Goal: Browse casually: Explore the website without a specific task or goal

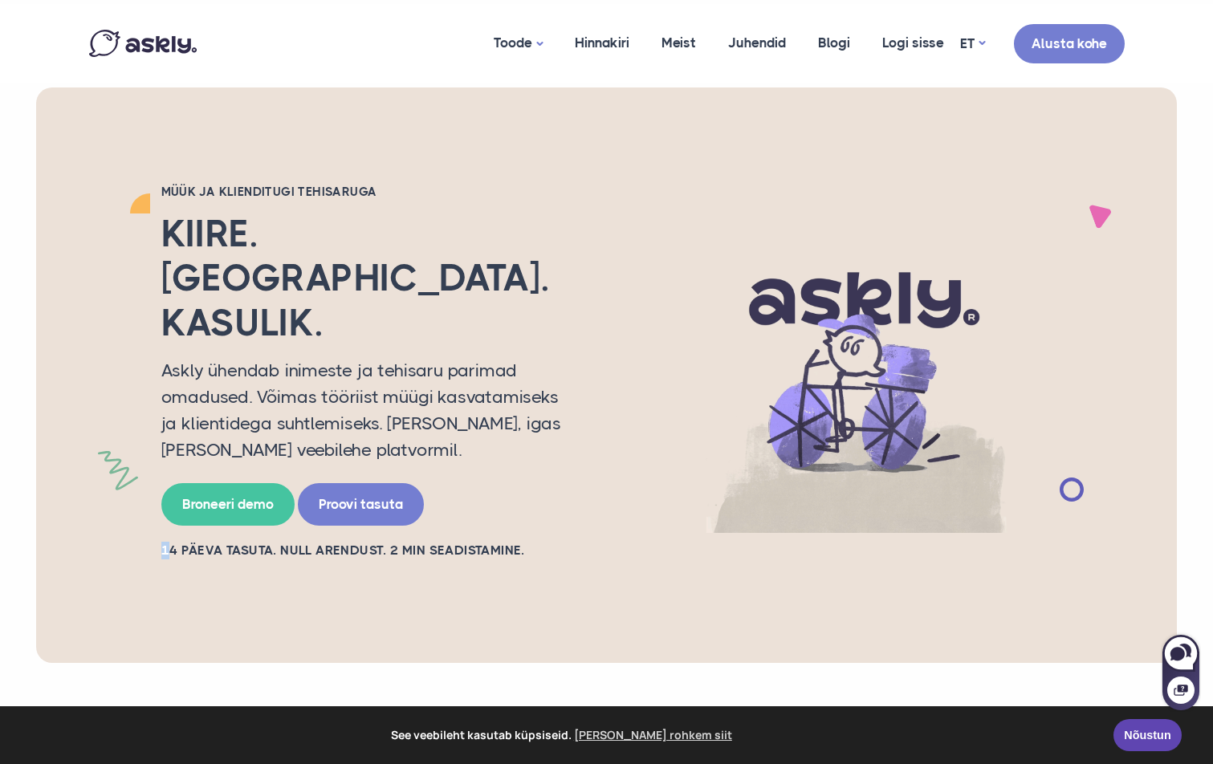
click at [163, 542] on h2 "14 PÄEVA TASUTA. NULL ARENDUST. 2 MIN SEADISTAMINE." at bounding box center [369, 551] width 417 height 18
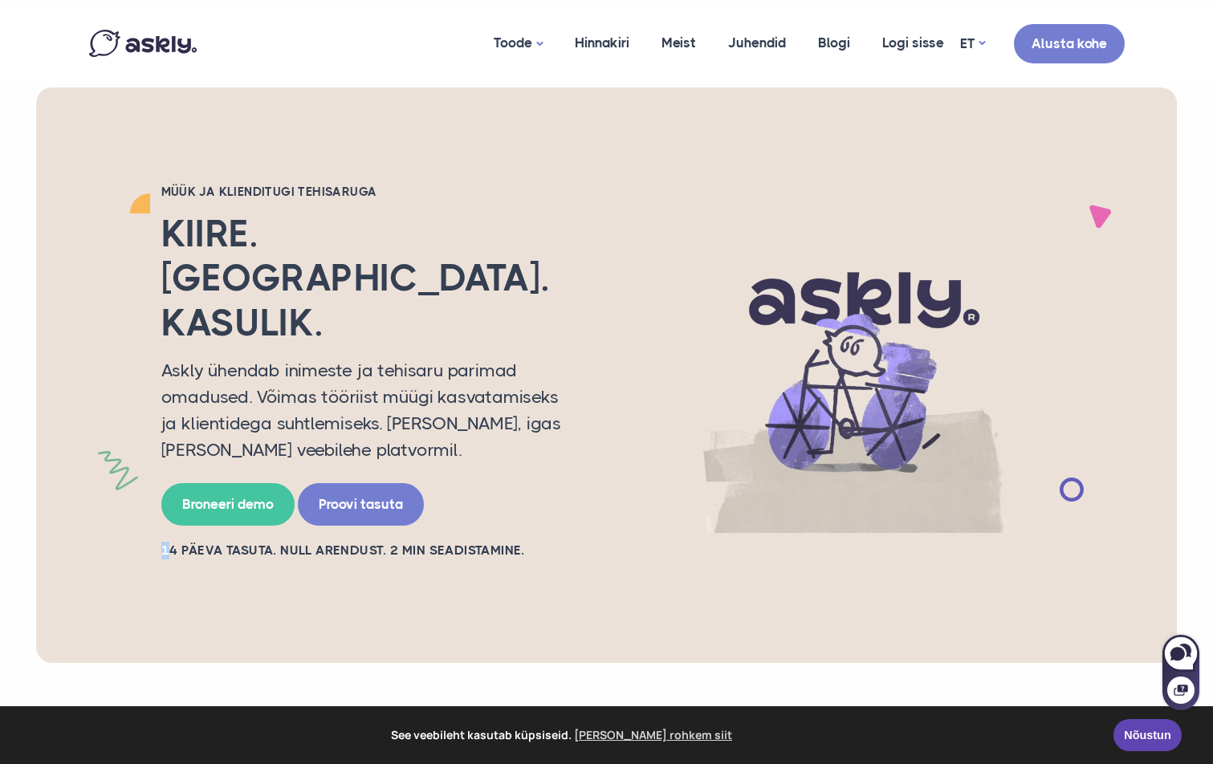
click at [158, 478] on div "Müük ja klienditugi tehisaruga Kiire. [GEOGRAPHIC_DATA]. Kasulik. Askly ühendab…" at bounding box center [369, 375] width 441 height 383
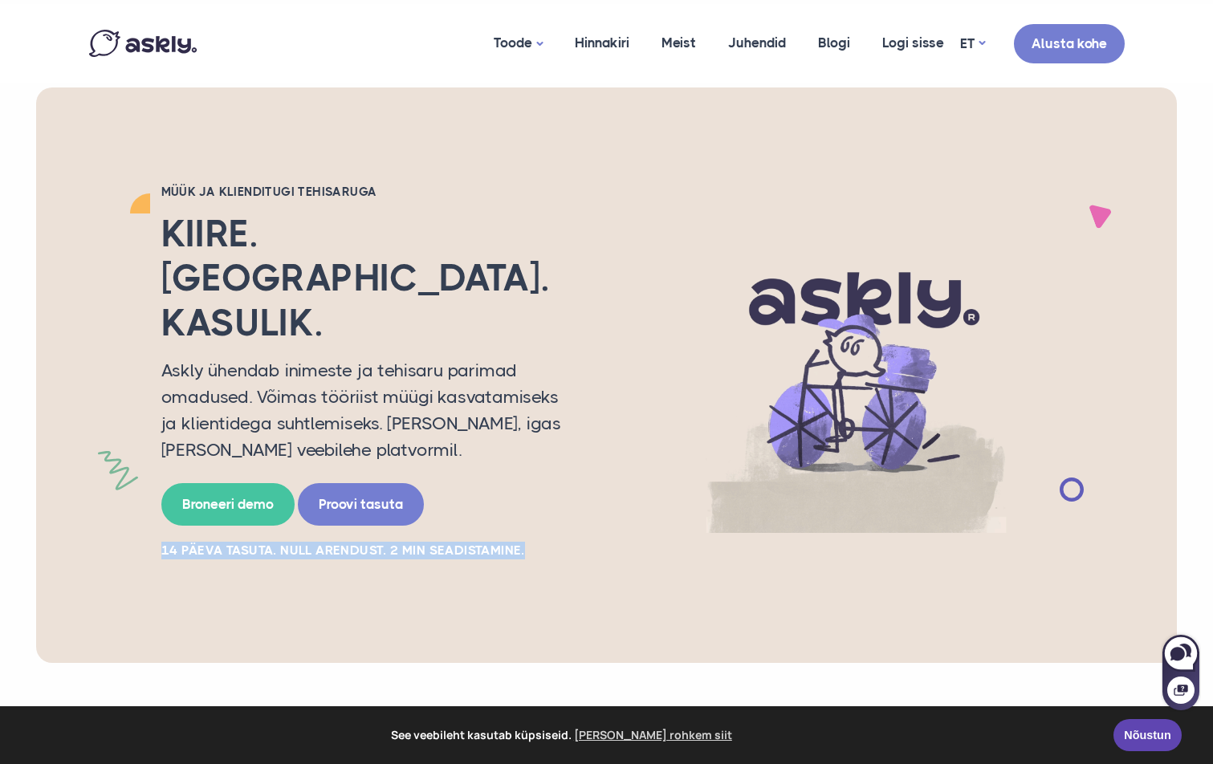
drag, startPoint x: 162, startPoint y: 477, endPoint x: 540, endPoint y: 456, distance: 378.6
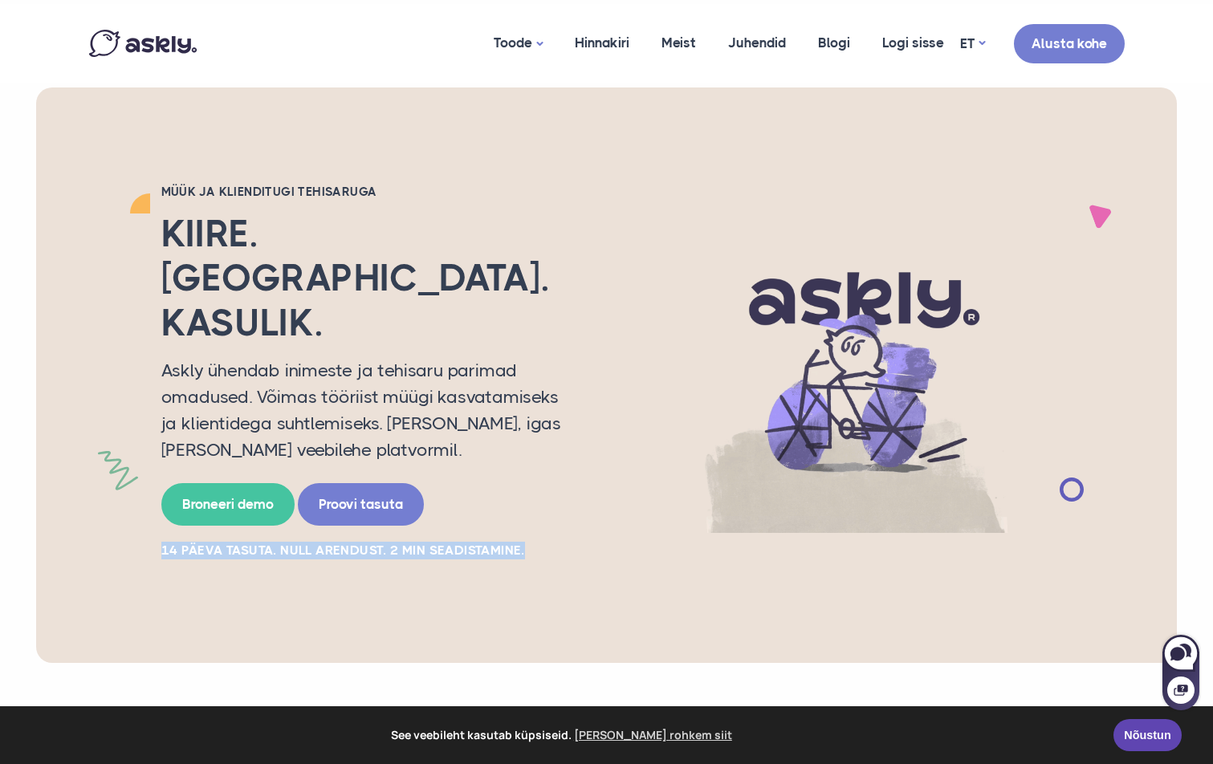
click at [540, 456] on div "Müük ja klienditugi tehisaruga Kiire. [GEOGRAPHIC_DATA]. Kasulik. Askly ühendab…" at bounding box center [369, 375] width 441 height 383
drag, startPoint x: 555, startPoint y: 459, endPoint x: 150, endPoint y: 487, distance: 406.3
click at [150, 487] on div "Müük ja klienditugi tehisaruga Kiire. [GEOGRAPHIC_DATA]. Kasulik. Askly ühendab…" at bounding box center [369, 375] width 441 height 383
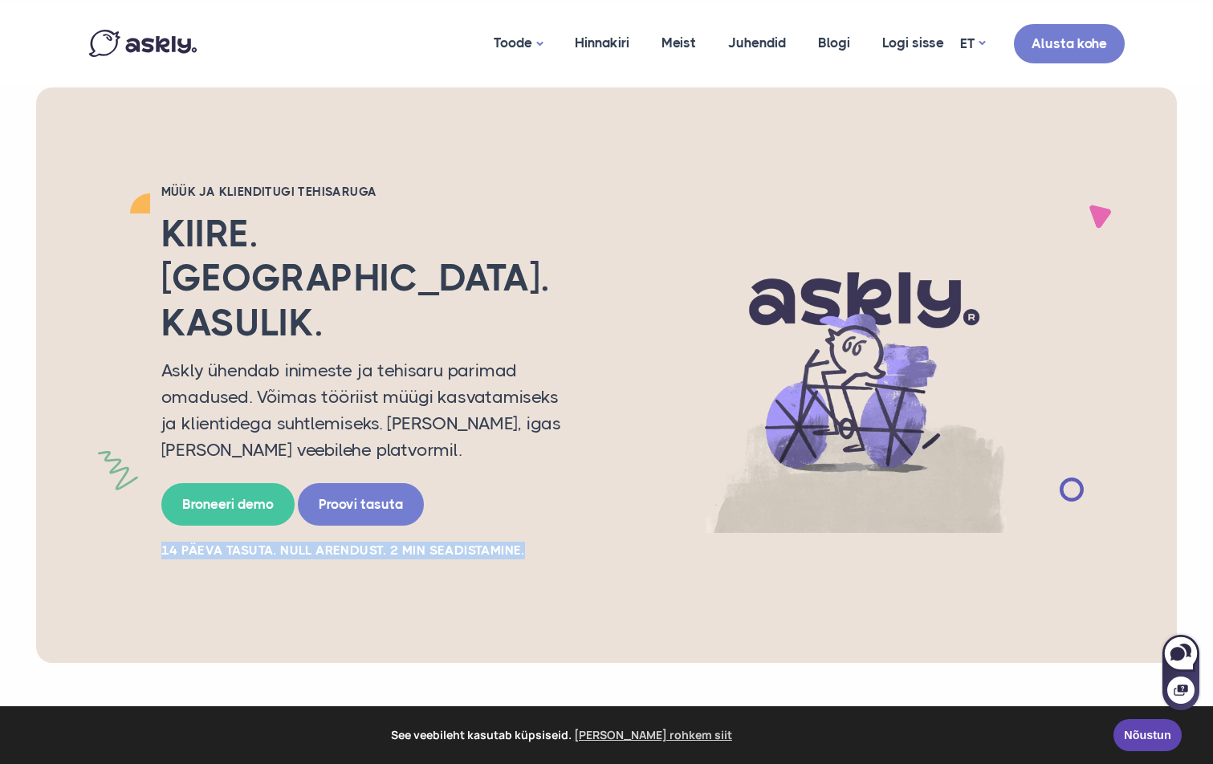
click at [149, 487] on div "Müük ja klienditugi tehisaruga Kiire. [GEOGRAPHIC_DATA]. Kasulik. Askly ühendab…" at bounding box center [369, 375] width 441 height 383
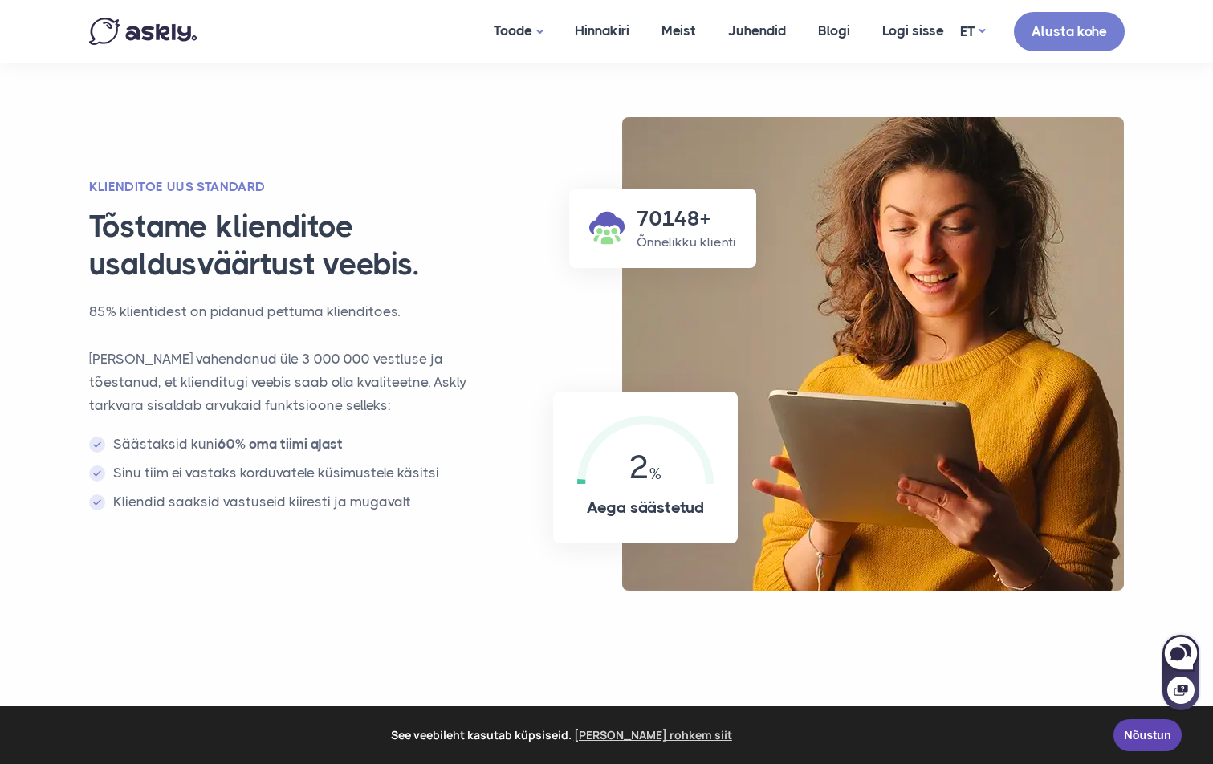
scroll to position [1124, 0]
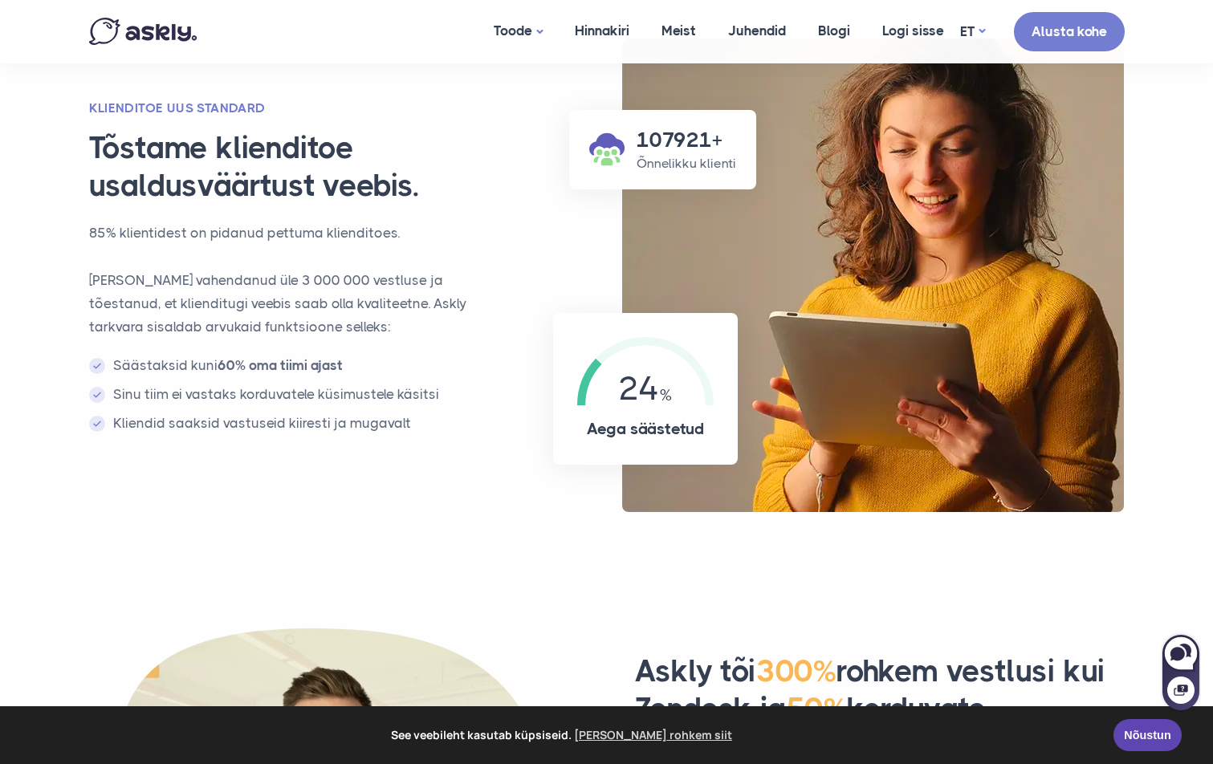
click at [930, 257] on img at bounding box center [873, 276] width 502 height 474
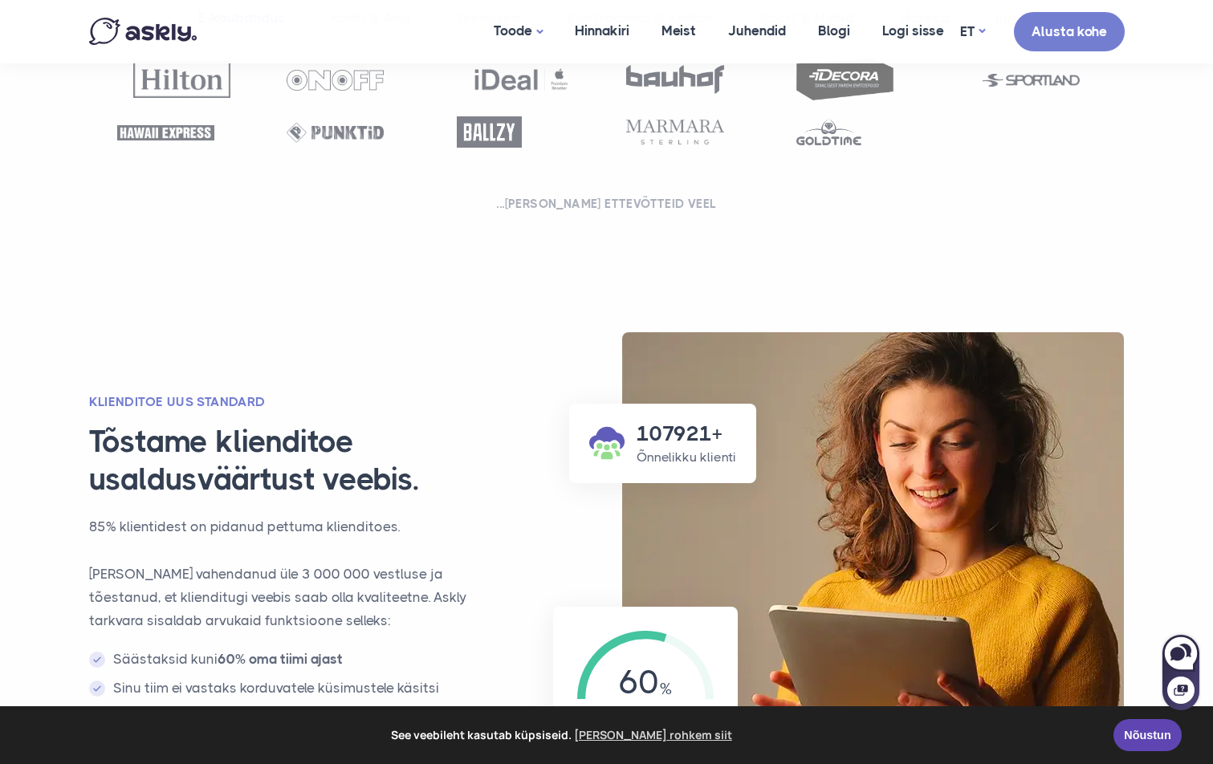
scroll to position [963, 0]
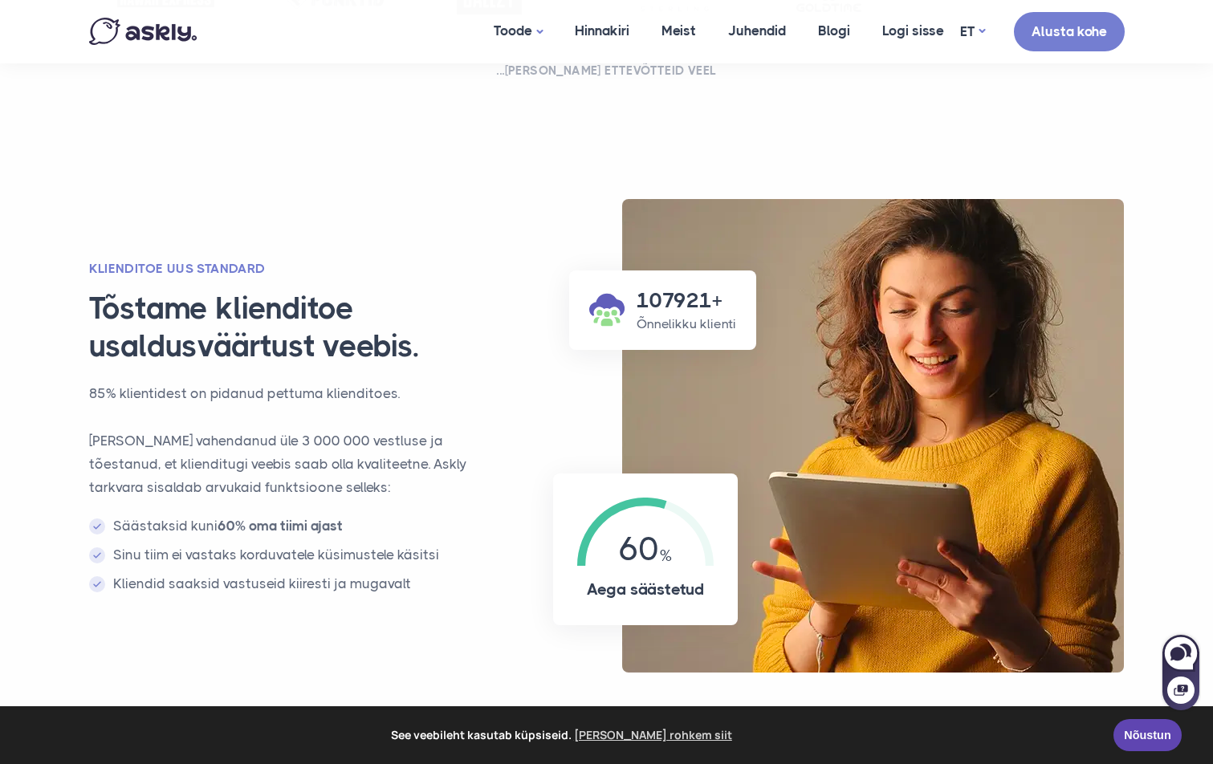
drag, startPoint x: 906, startPoint y: 259, endPoint x: 904, endPoint y: 230, distance: 29.8
drag, startPoint x: 904, startPoint y: 230, endPoint x: 890, endPoint y: 210, distance: 23.6
click at [900, 215] on img at bounding box center [873, 436] width 502 height 474
click at [852, 211] on img at bounding box center [873, 436] width 502 height 474
click at [878, 224] on img at bounding box center [873, 436] width 502 height 474
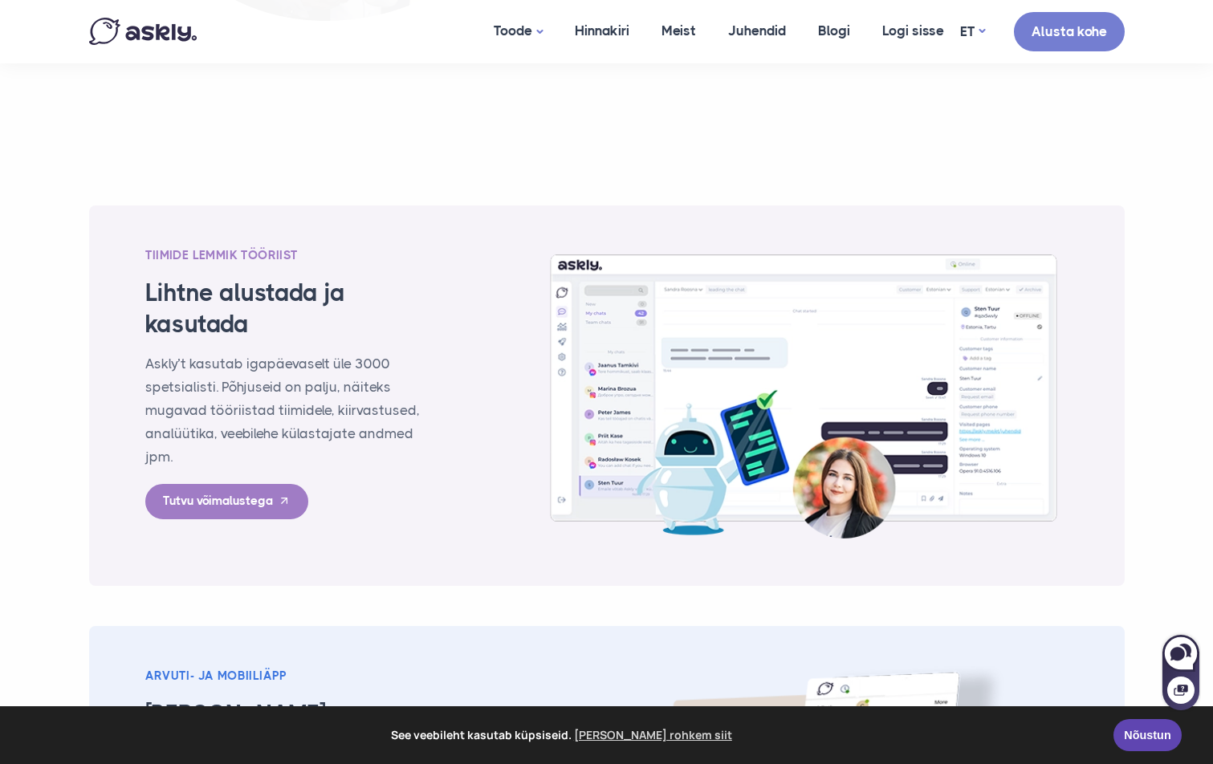
scroll to position [2167, 0]
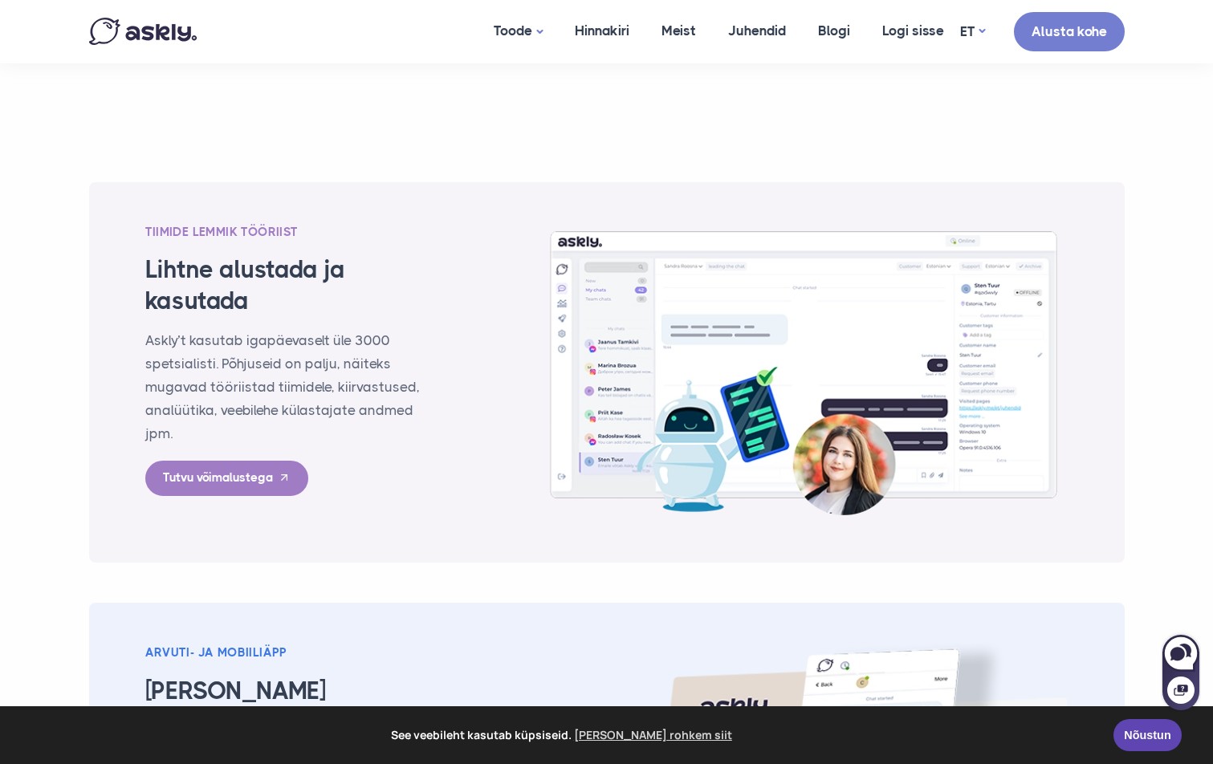
click at [856, 295] on img at bounding box center [803, 372] width 528 height 301
drag, startPoint x: 856, startPoint y: 295, endPoint x: 876, endPoint y: 284, distance: 23.7
click at [856, 296] on img at bounding box center [803, 372] width 528 height 301
click at [878, 284] on img at bounding box center [803, 372] width 528 height 301
click at [879, 283] on img at bounding box center [803, 372] width 528 height 301
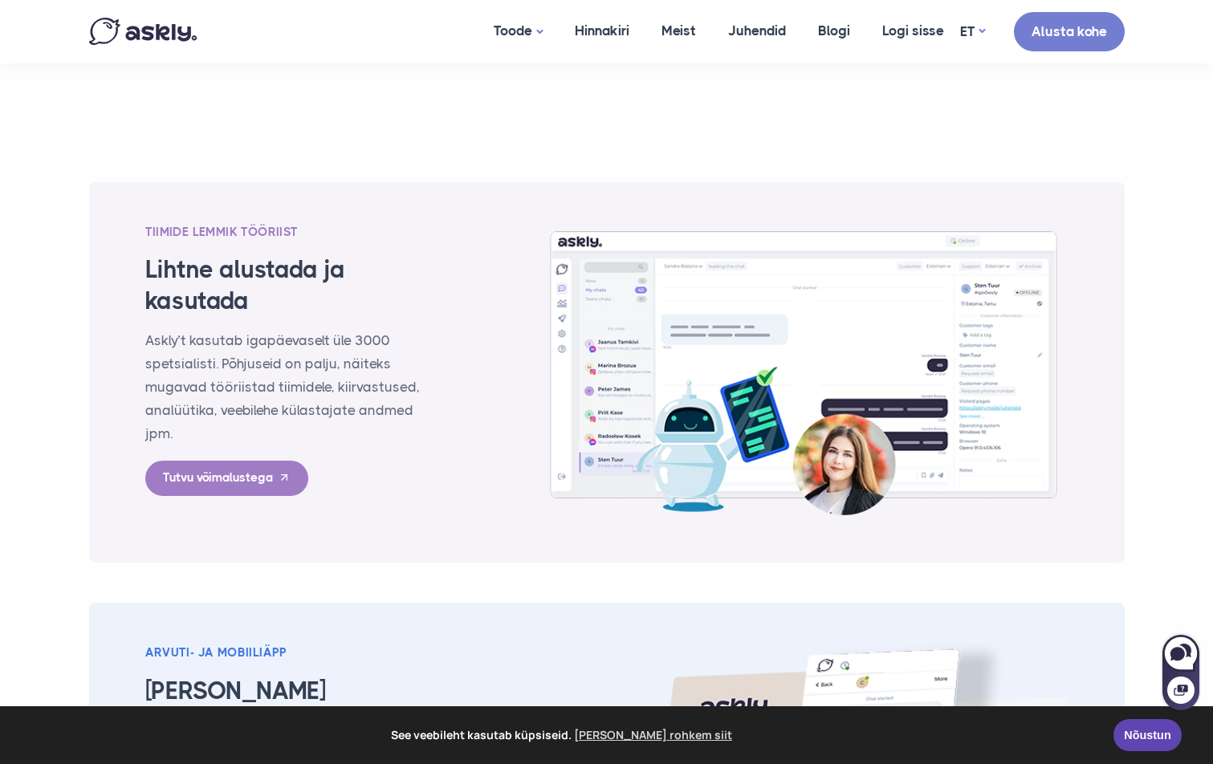
click at [883, 282] on img at bounding box center [803, 372] width 528 height 301
click at [884, 280] on img at bounding box center [803, 372] width 528 height 301
click at [895, 279] on img at bounding box center [803, 372] width 528 height 301
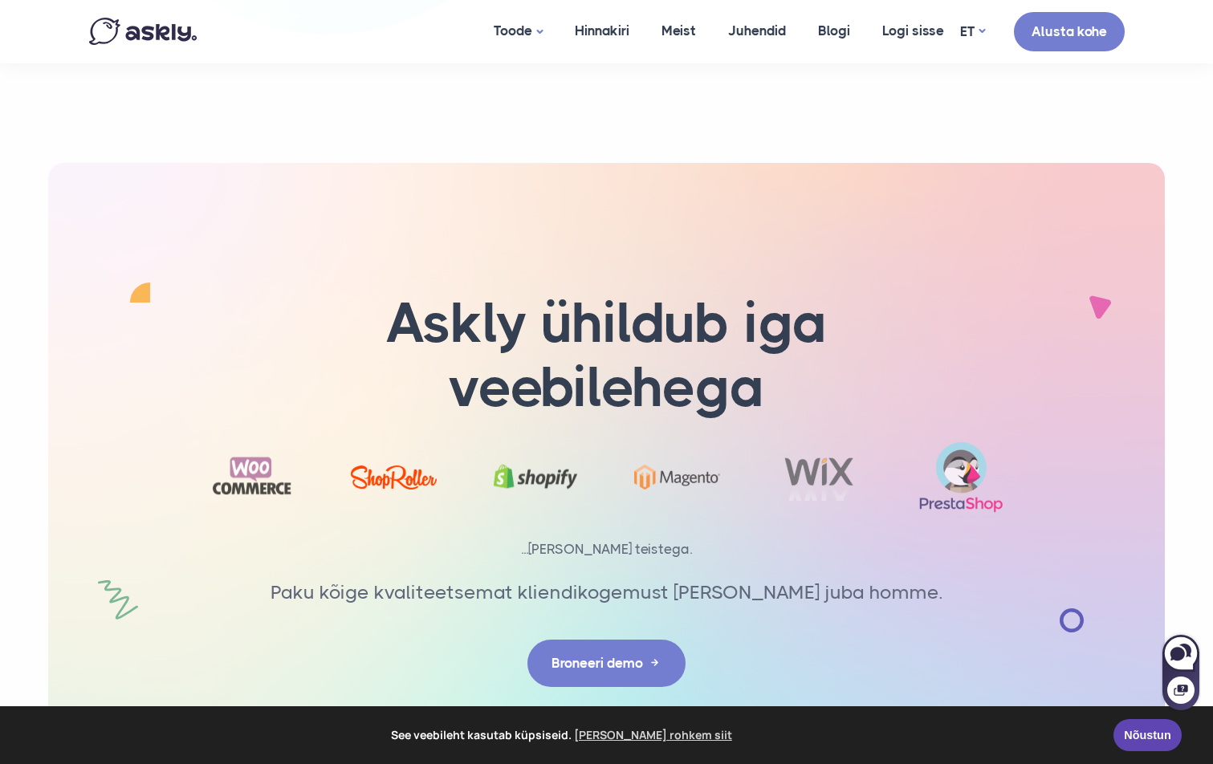
scroll to position [4917, 0]
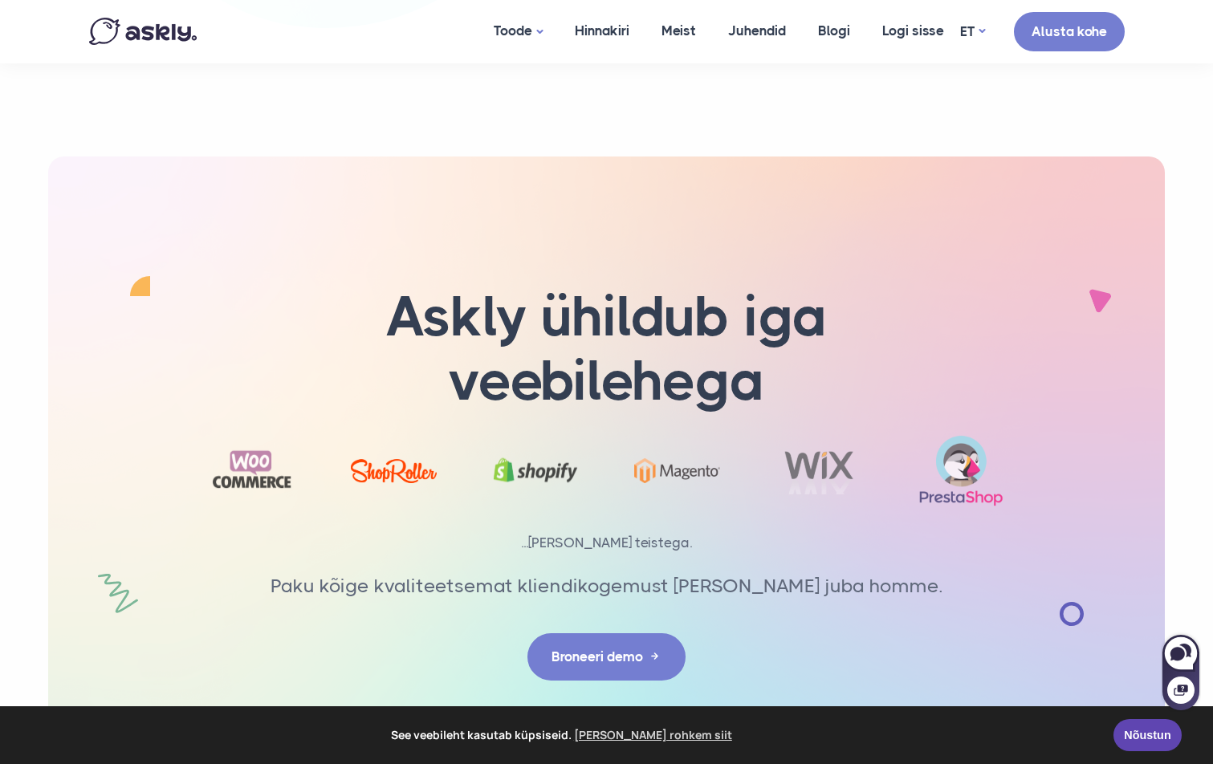
drag, startPoint x: 622, startPoint y: 188, endPoint x: 488, endPoint y: 160, distance: 136.9
click at [487, 160] on div "Askly ühildub iga veebilehega" at bounding box center [606, 483] width 1059 height 653
drag, startPoint x: 480, startPoint y: 162, endPoint x: 484, endPoint y: 194, distance: 32.4
drag, startPoint x: 478, startPoint y: 194, endPoint x: 459, endPoint y: 197, distance: 19.5
drag, startPoint x: 473, startPoint y: 197, endPoint x: 495, endPoint y: 157, distance: 45.3
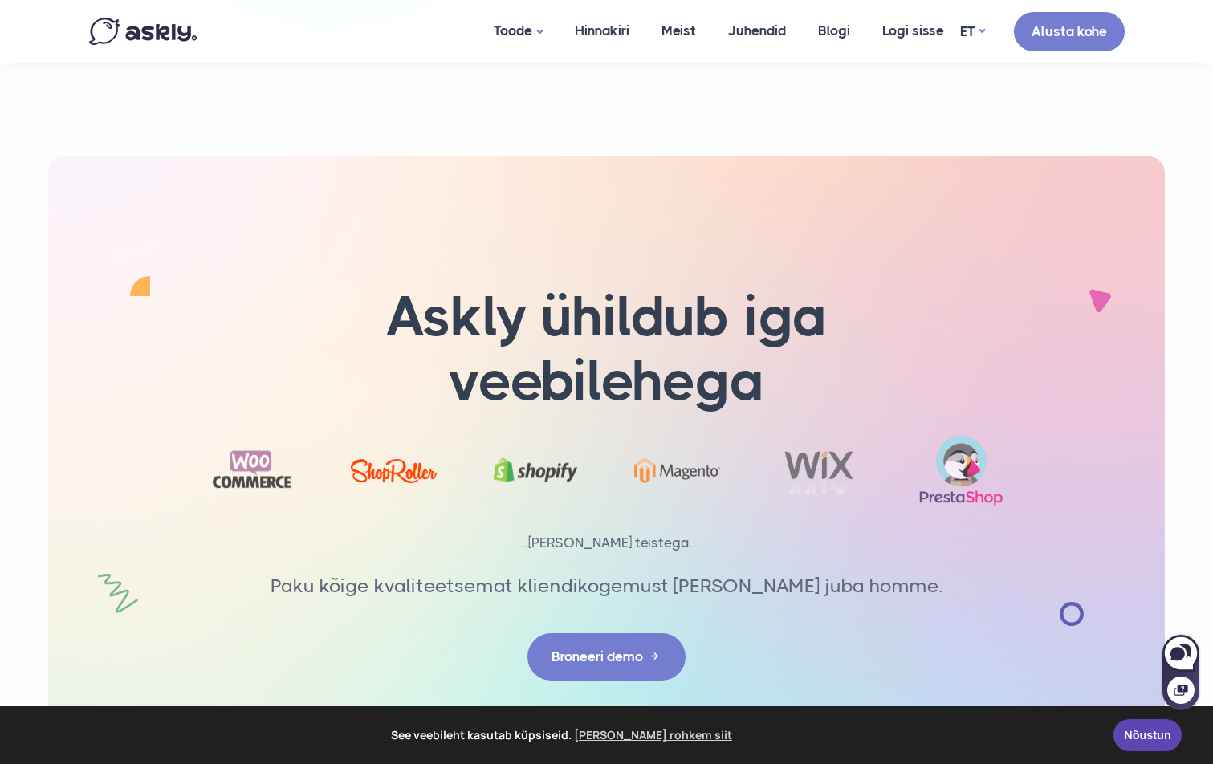
click at [495, 157] on div "Askly ühildub iga veebilehega" at bounding box center [606, 483] width 1059 height 653
click at [514, 173] on div "Askly ühildub iga veebilehega" at bounding box center [606, 483] width 1059 height 653
drag, startPoint x: 514, startPoint y: 173, endPoint x: 517, endPoint y: 161, distance: 13.1
drag, startPoint x: 517, startPoint y: 161, endPoint x: 523, endPoint y: 142, distance: 19.5
click at [523, 157] on div "Askly ühildub iga veebilehega" at bounding box center [606, 483] width 1059 height 653
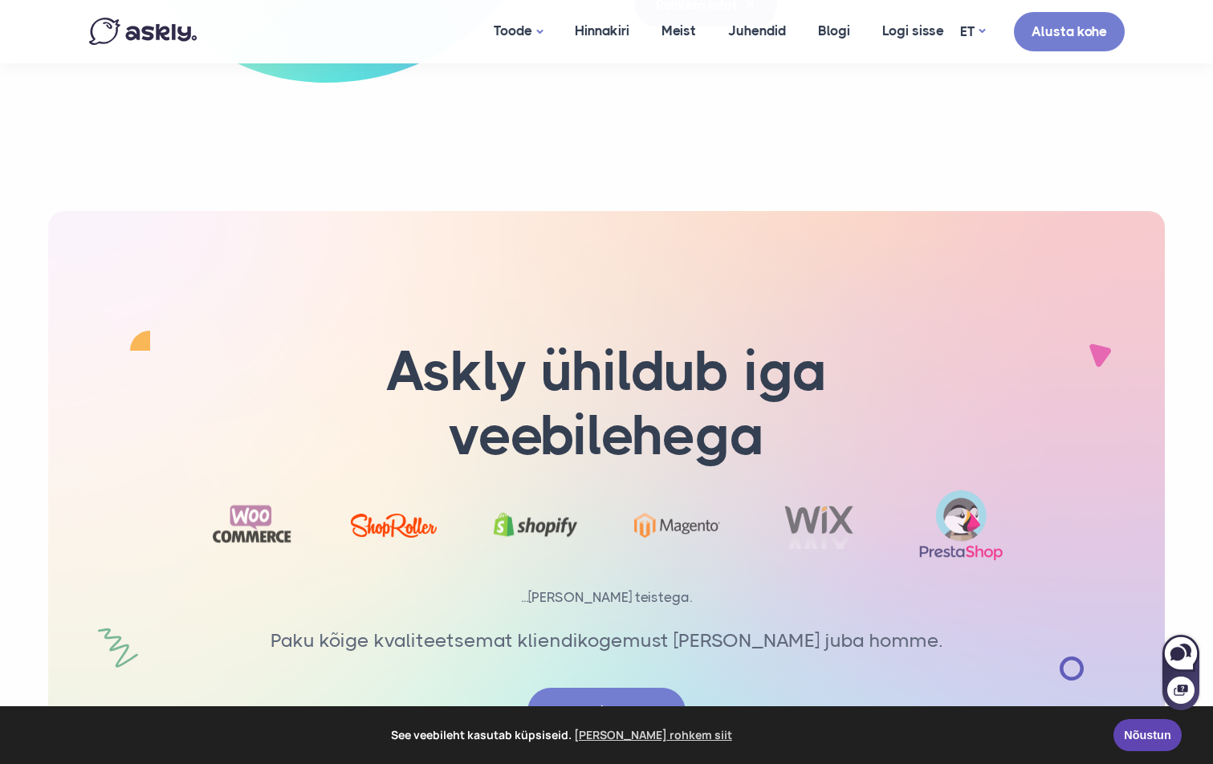
scroll to position [4820, 0]
